Goal: Navigation & Orientation: Find specific page/section

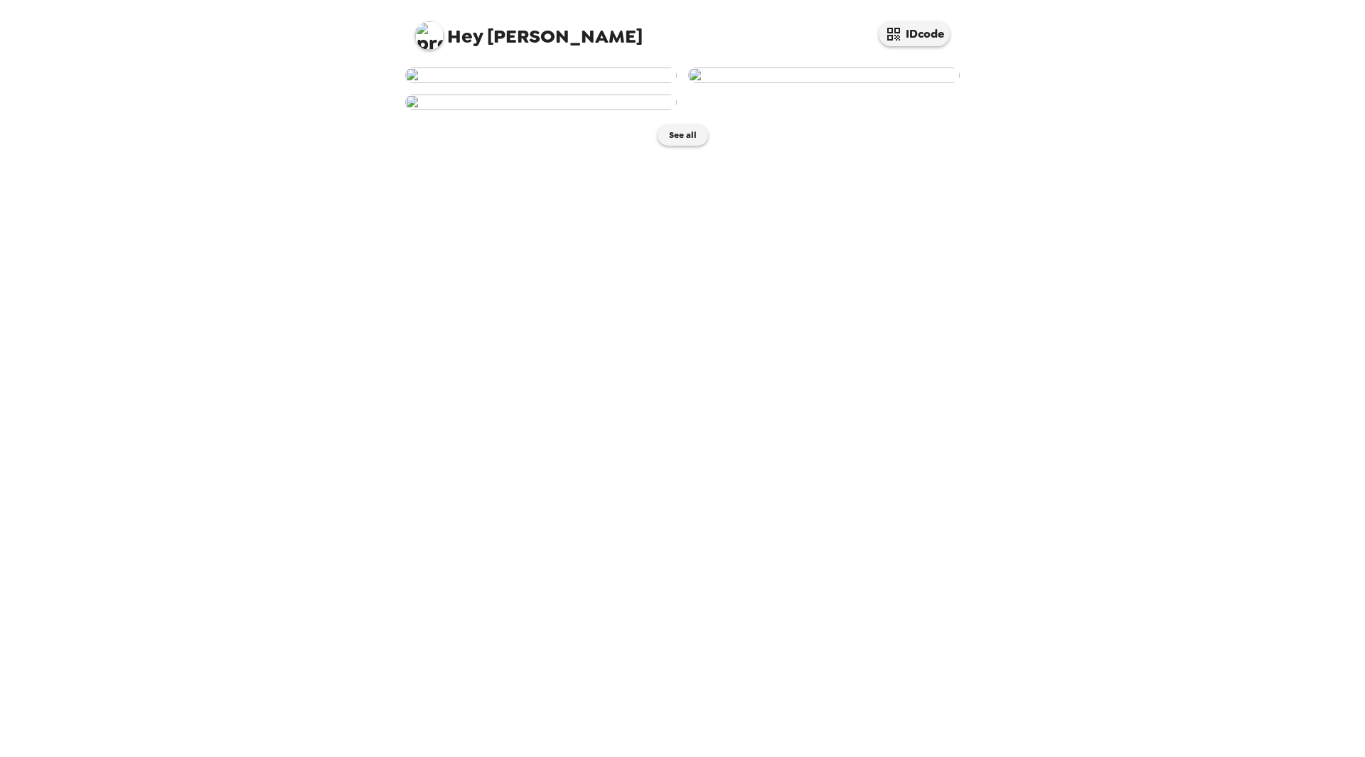
click at [840, 83] on img at bounding box center [824, 76] width 272 height 16
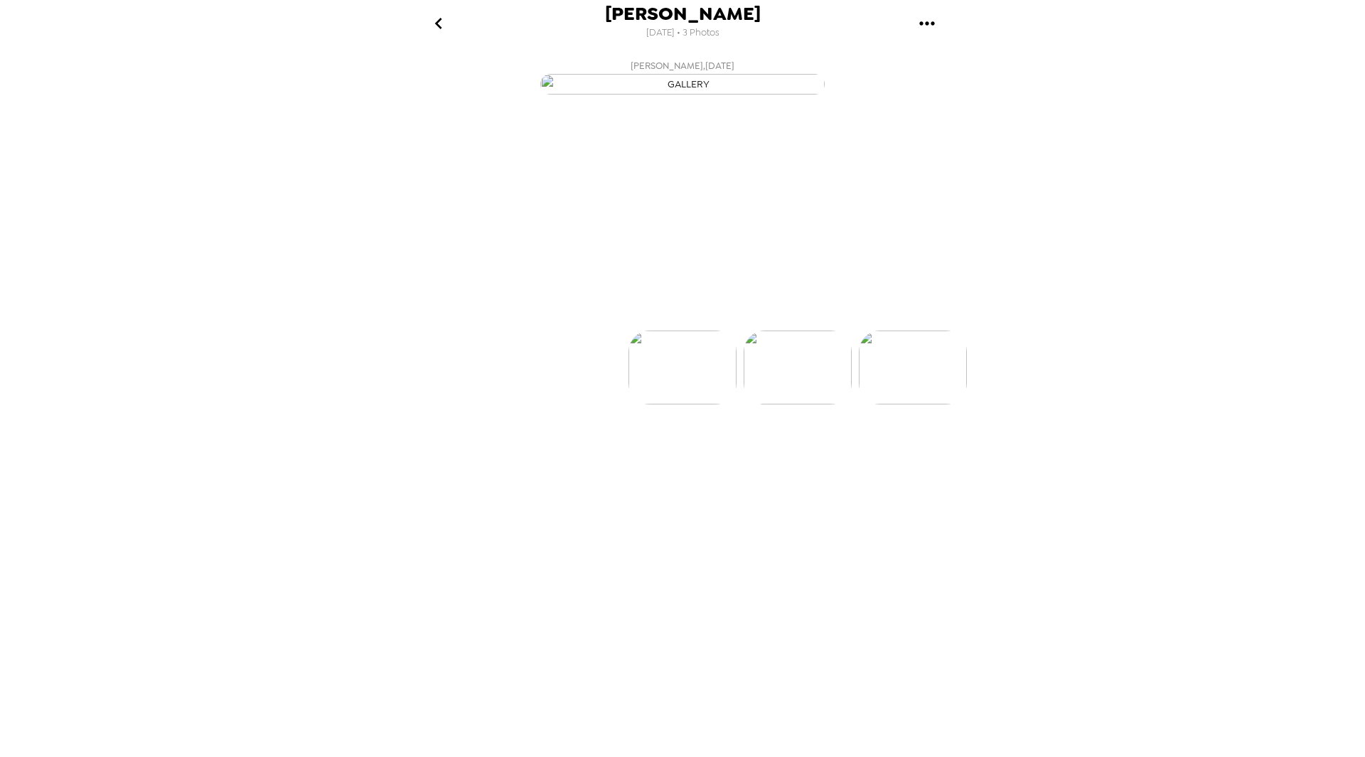
scroll to position [0, 114]
click at [746, 318] on icon at bounding box center [744, 305] width 25 height 25
click at [1189, 273] on div "[PERSON_NAME] [DATE] • 3 Photos [PERSON_NAME] , [DATE] [PERSON_NAME] , [DATE] […" at bounding box center [682, 378] width 1365 height 757
